Goal: Information Seeking & Learning: Learn about a topic

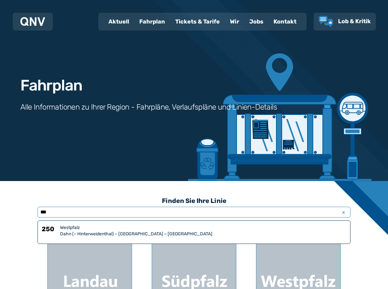
click at [106, 212] on input "***" at bounding box center [194, 212] width 313 height 11
type input "***"
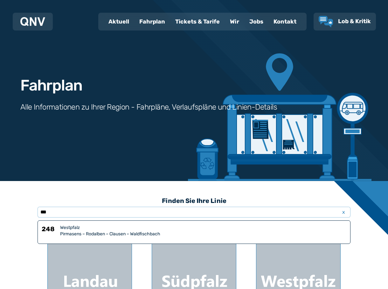
click at [100, 235] on div "Pirmasens – Rodalben – Clausen – Waldfischbach" at bounding box center [203, 234] width 286 height 6
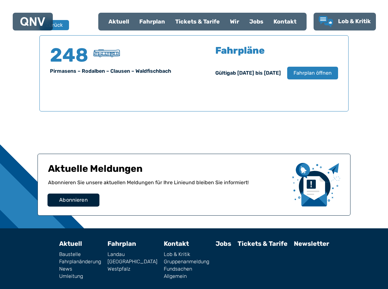
scroll to position [419, 0]
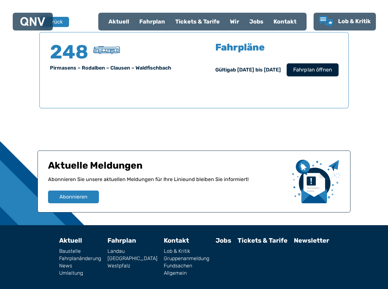
click at [317, 71] on span "Fahrplan öffnen" at bounding box center [312, 70] width 39 height 8
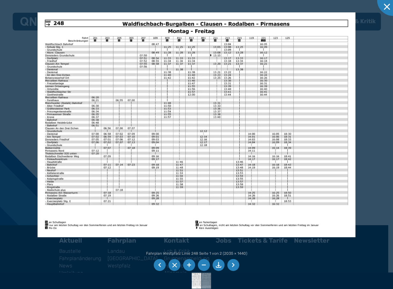
click at [187, 264] on li at bounding box center [189, 266] width 12 height 12
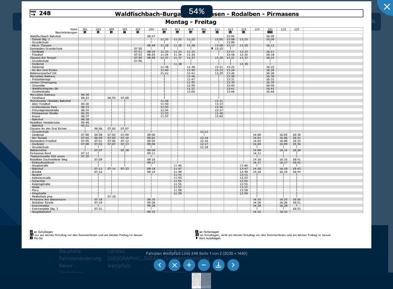
click at [187, 264] on li at bounding box center [189, 266] width 12 height 12
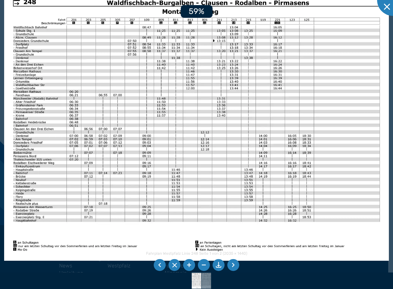
click at [187, 264] on li at bounding box center [189, 266] width 12 height 12
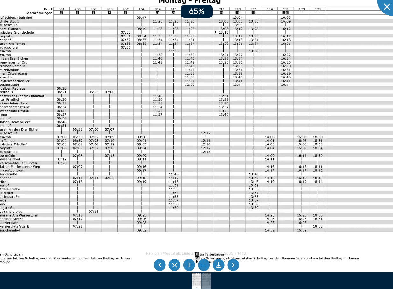
click at [187, 264] on li at bounding box center [189, 266] width 12 height 12
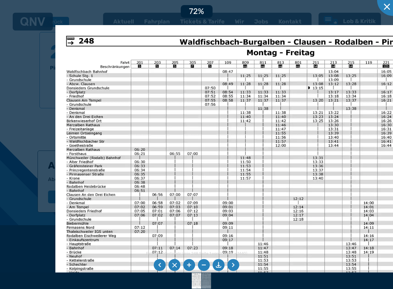
click at [211, 191] on img at bounding box center [288, 190] width 466 height 330
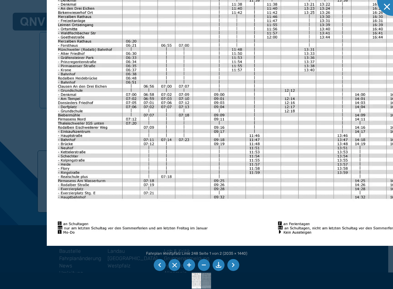
click at [190, 112] on img at bounding box center [280, 82] width 466 height 330
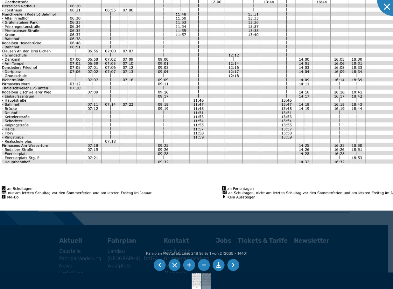
click at [267, 39] on img at bounding box center [224, 46] width 466 height 330
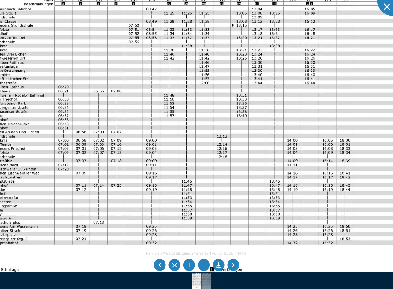
click at [188, 242] on img at bounding box center [212, 127] width 466 height 330
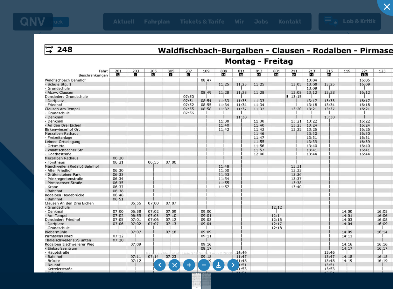
click at [241, 207] on img at bounding box center [267, 199] width 466 height 330
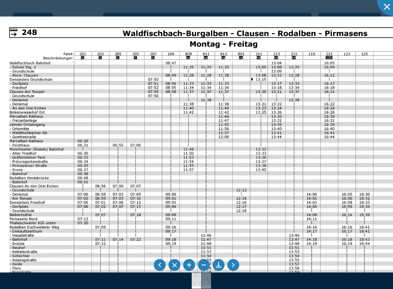
click at [280, 88] on img at bounding box center [231, 182] width 466 height 330
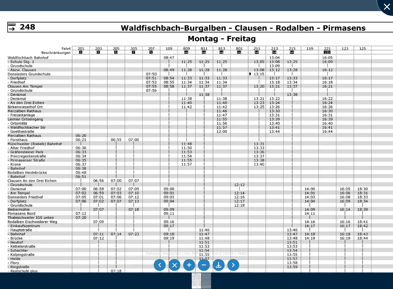
click at [387, 7] on div at bounding box center [393, 0] width 32 height 32
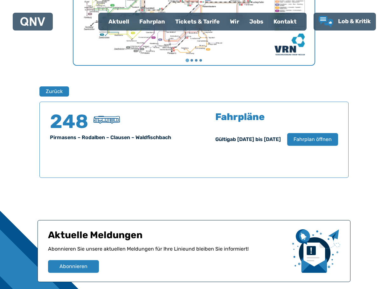
scroll to position [340, 0]
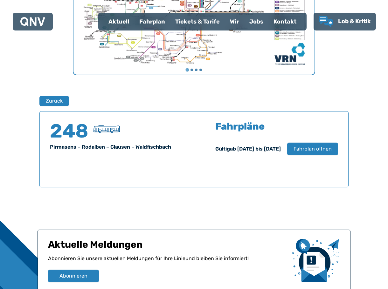
click at [220, 124] on h5 "Fahrpläne" at bounding box center [239, 127] width 49 height 10
click at [91, 150] on div "Pirmasens – Rodalben – Clausen – Waldfischbach" at bounding box center [118, 147] width 136 height 8
click at [81, 132] on h4 "248" at bounding box center [69, 131] width 38 height 19
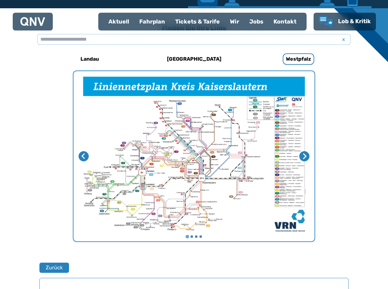
scroll to position [181, 0]
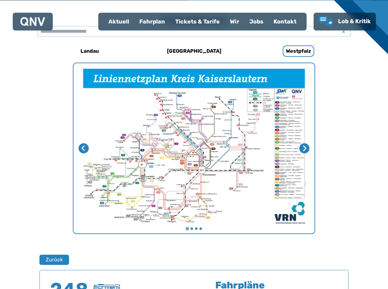
click at [179, 171] on img "1 von 4" at bounding box center [193, 148] width 241 height 171
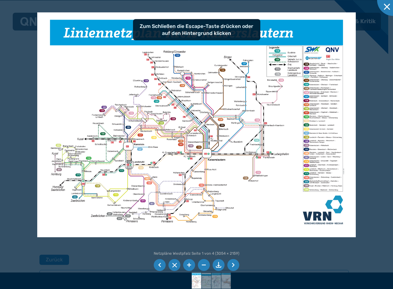
click at [188, 265] on li at bounding box center [189, 266] width 12 height 12
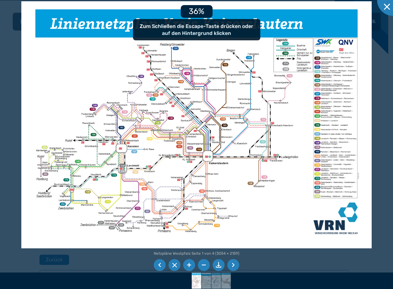
click at [187, 265] on li at bounding box center [189, 266] width 12 height 12
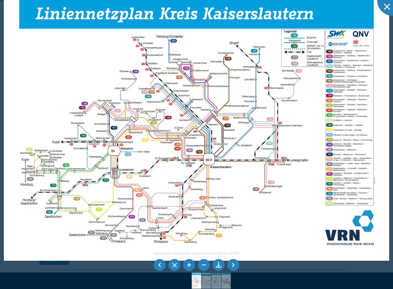
click at [186, 265] on li at bounding box center [189, 266] width 12 height 12
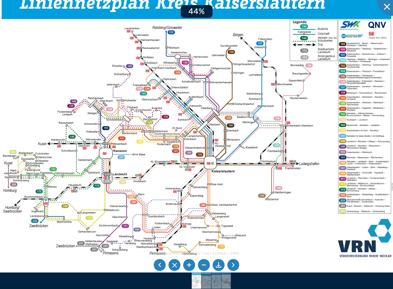
click at [186, 265] on li at bounding box center [189, 266] width 12 height 12
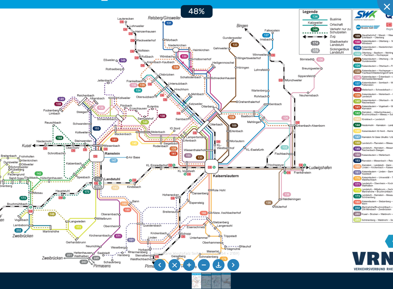
click at [186, 265] on li at bounding box center [189, 266] width 12 height 12
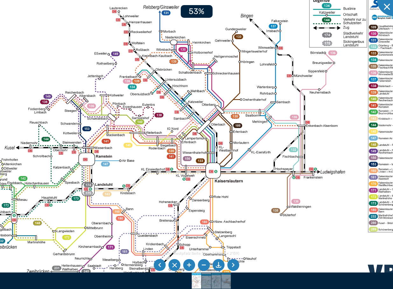
click at [186, 265] on li at bounding box center [189, 266] width 12 height 12
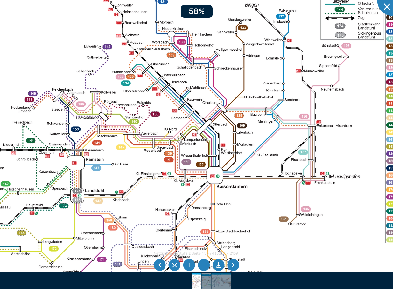
click at [186, 265] on li at bounding box center [189, 266] width 12 height 12
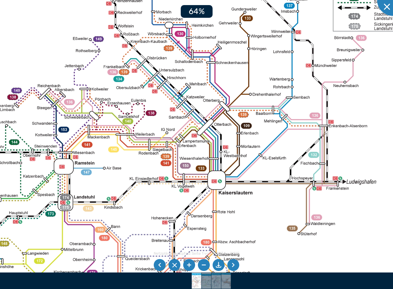
click at [186, 265] on li at bounding box center [189, 266] width 12 height 12
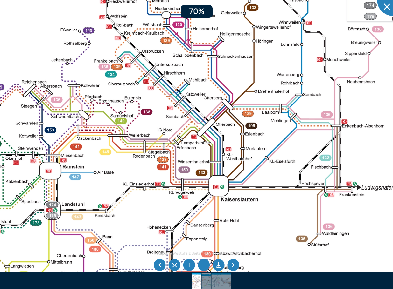
click at [186, 265] on li at bounding box center [189, 266] width 12 height 12
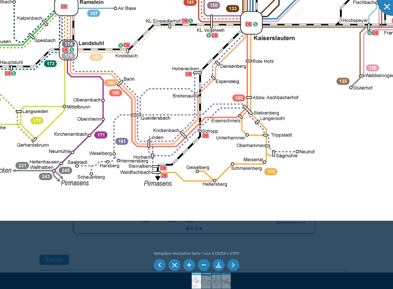
click at [191, 265] on li at bounding box center [189, 266] width 12 height 12
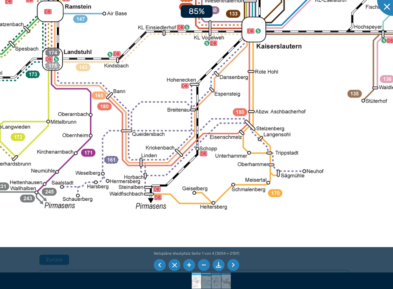
click at [191, 265] on li at bounding box center [189, 266] width 12 height 12
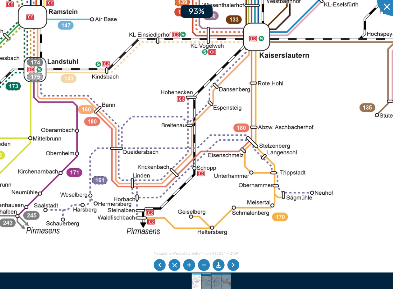
click at [191, 265] on li at bounding box center [189, 266] width 12 height 12
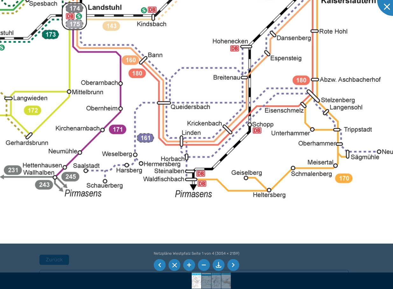
click at [189, 265] on li at bounding box center [189, 266] width 12 height 12
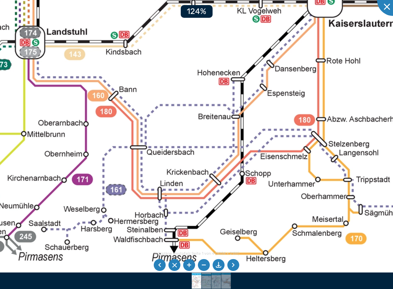
click at [189, 265] on li at bounding box center [189, 266] width 12 height 12
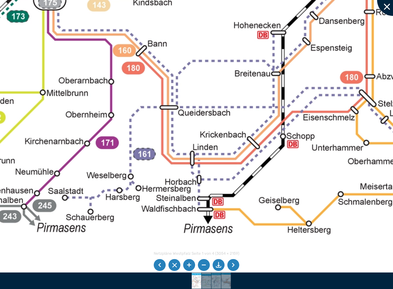
click at [388, 7] on div at bounding box center [393, 0] width 32 height 32
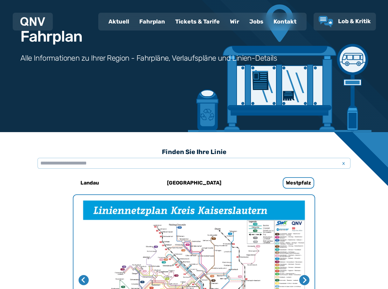
scroll to position [22, 0]
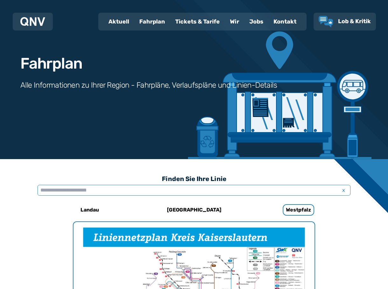
click at [115, 190] on input "text" at bounding box center [194, 190] width 313 height 11
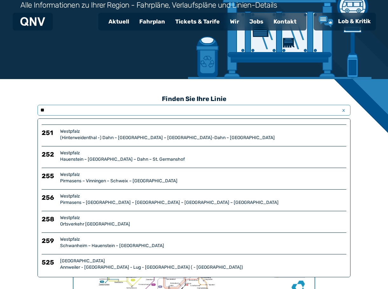
scroll to position [117, 0]
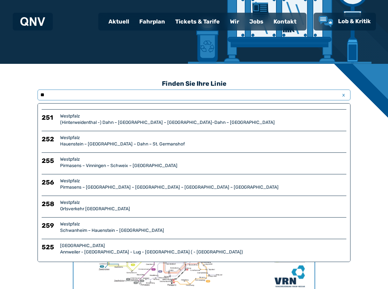
type input "**"
click at [109, 186] on div "Pirmasens – [GEOGRAPHIC_DATA] – [GEOGRAPHIC_DATA] – [GEOGRAPHIC_DATA] – [GEOGRA…" at bounding box center [203, 188] width 286 height 6
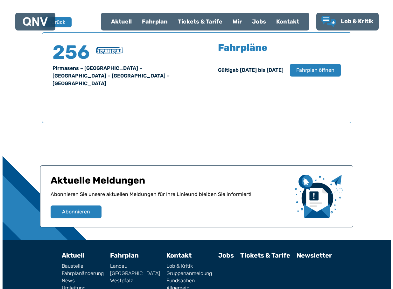
scroll to position [419, 0]
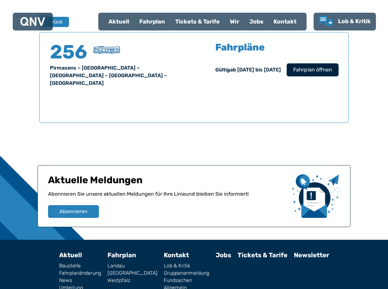
click at [317, 68] on span "Fahrplan öffnen" at bounding box center [312, 70] width 39 height 8
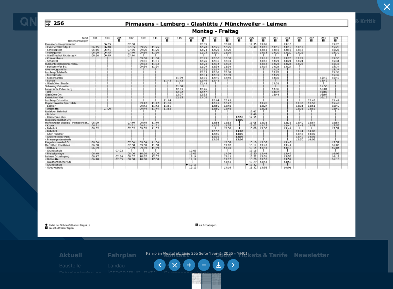
click at [189, 265] on li at bounding box center [189, 266] width 12 height 12
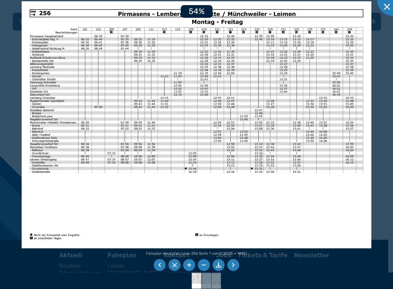
click at [189, 265] on li at bounding box center [189, 266] width 12 height 12
